Goal: Task Accomplishment & Management: Use online tool/utility

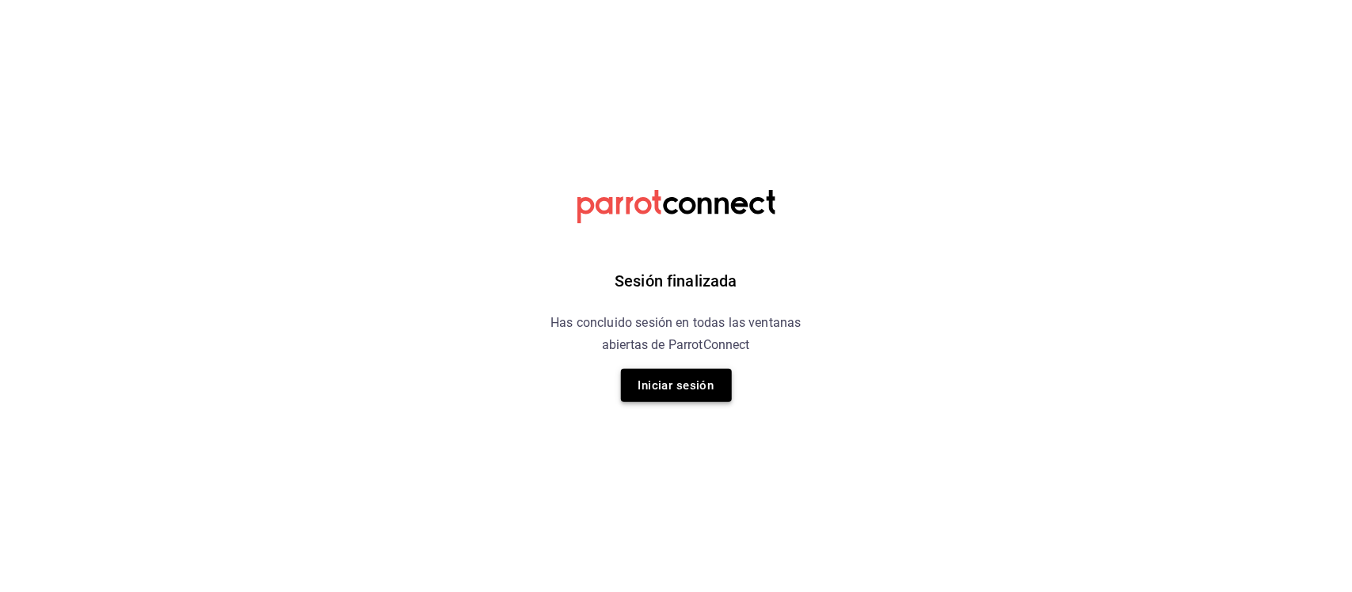
click at [691, 382] on button "Iniciar sesión" at bounding box center [676, 385] width 111 height 33
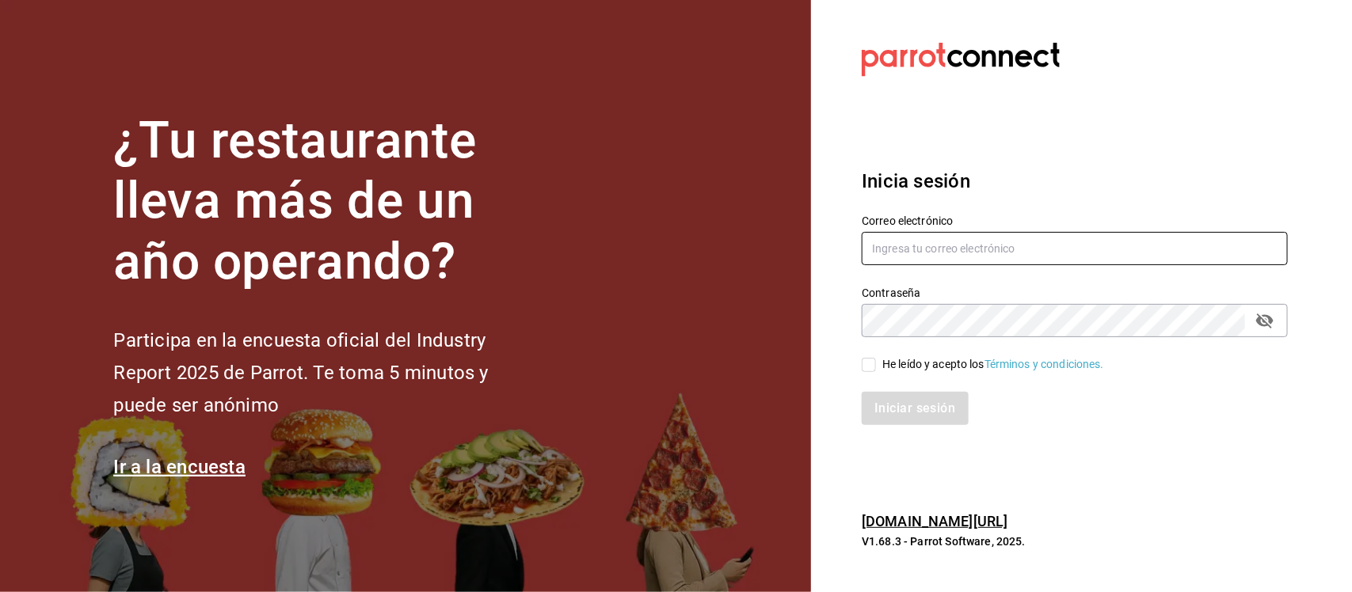
type input "[EMAIL_ADDRESS][PERSON_NAME][DOMAIN_NAME]"
click at [873, 365] on input "He leído y acepto los Términos y condiciones." at bounding box center [869, 365] width 14 height 14
checkbox input "true"
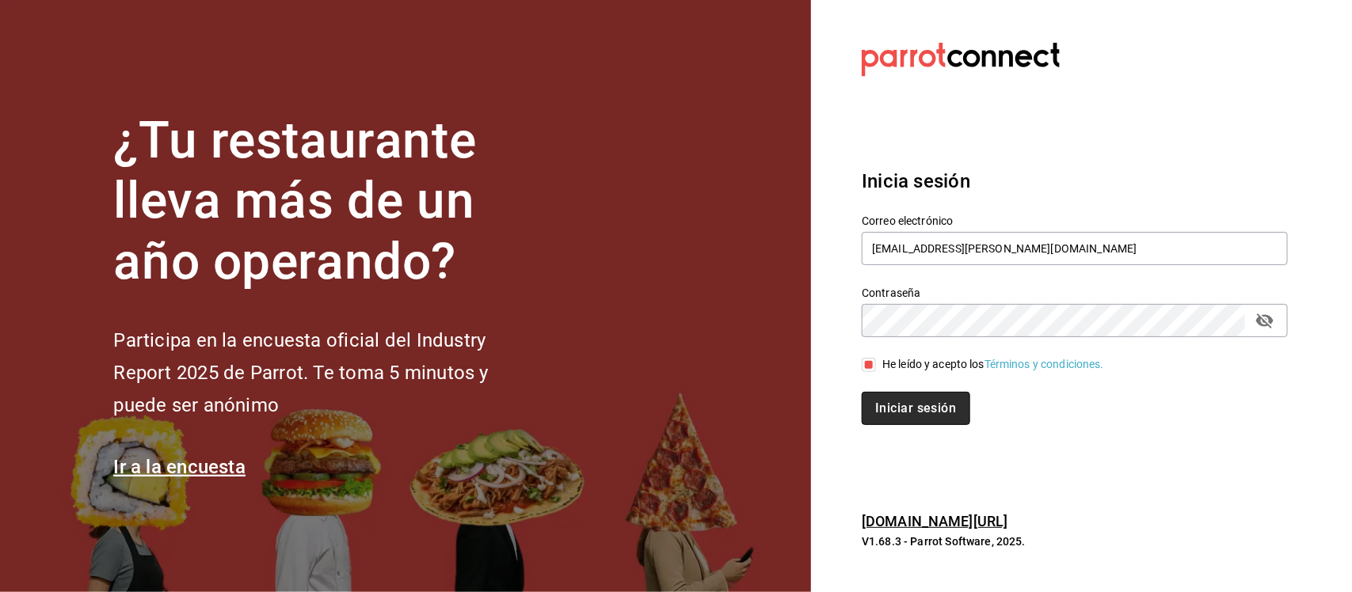
click at [905, 412] on button "Iniciar sesión" at bounding box center [916, 408] width 108 height 33
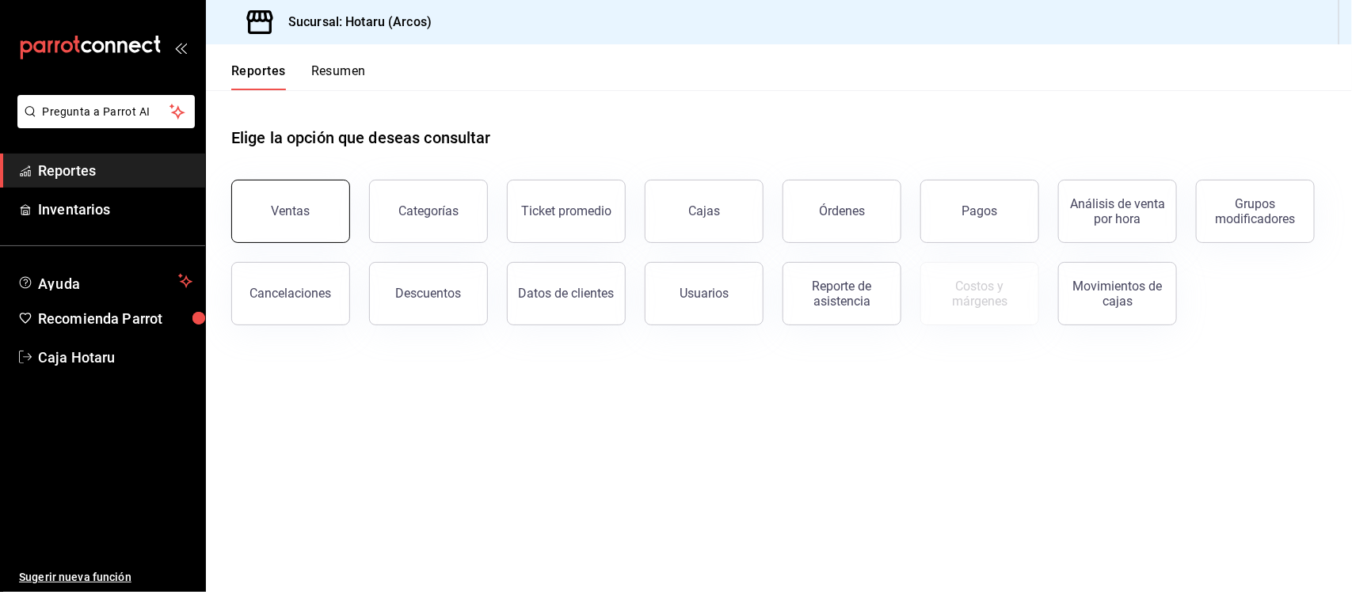
click at [263, 207] on button "Ventas" at bounding box center [290, 211] width 119 height 63
